Goal: Information Seeking & Learning: Learn about a topic

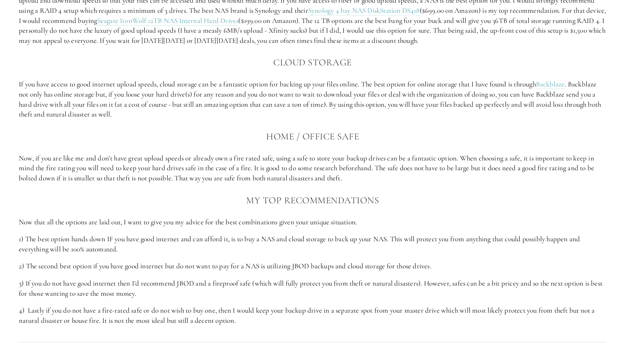
scroll to position [1046, 0]
click at [214, 136] on h3 "Home / Office Safe" at bounding box center [313, 136] width 588 height 15
click at [226, 170] on p "Now, if you are like me and don’t have great upload speeds or already own a fir…" at bounding box center [313, 168] width 588 height 30
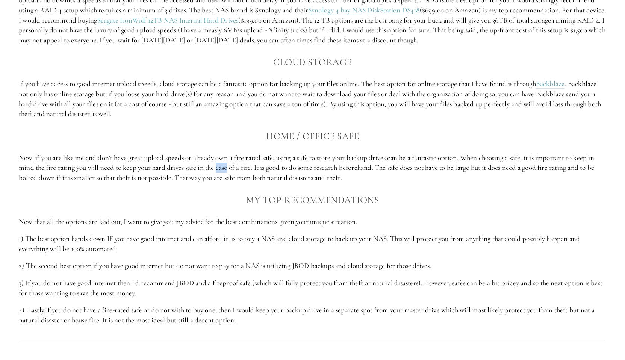
click at [226, 170] on p "Now, if you are like me and don’t have great upload speeds or already own a fir…" at bounding box center [313, 168] width 588 height 30
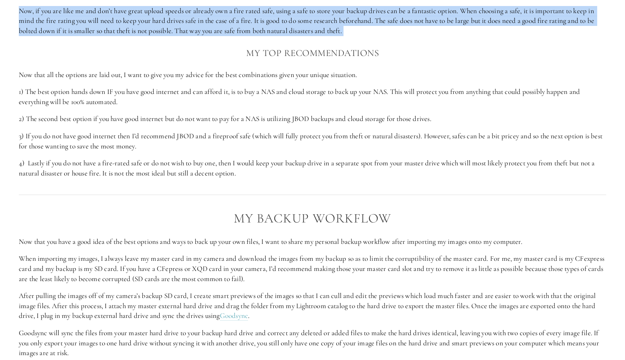
scroll to position [1197, 0]
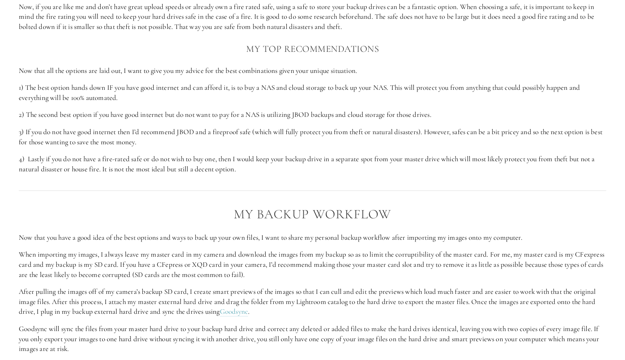
drag, startPoint x: 255, startPoint y: 47, endPoint x: 255, endPoint y: 56, distance: 8.6
click at [255, 47] on h3 "My Top Recommendations" at bounding box center [313, 48] width 588 height 15
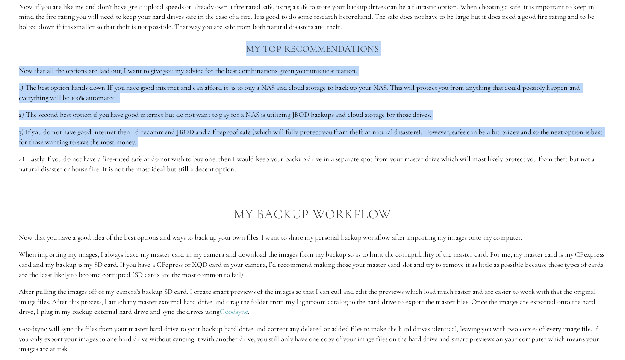
drag, startPoint x: 255, startPoint y: 56, endPoint x: 255, endPoint y: 152, distance: 96.2
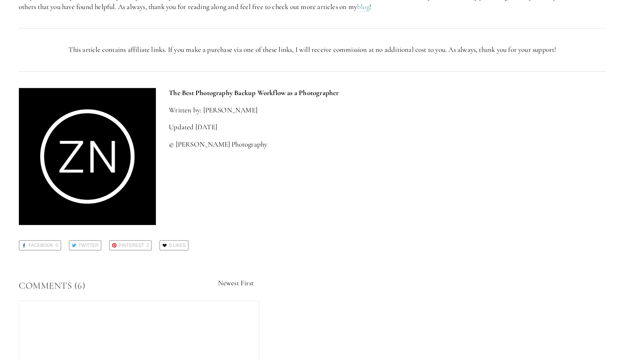
scroll to position [1690, 0]
